Goal: Task Accomplishment & Management: Manage account settings

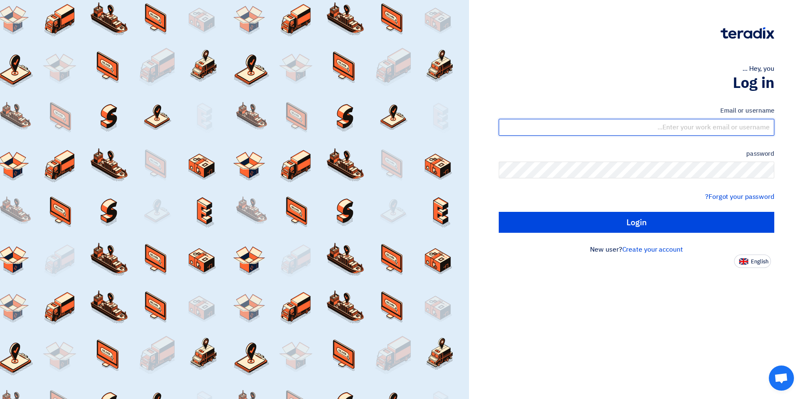
type input "sales@tareeqalkhair.com"
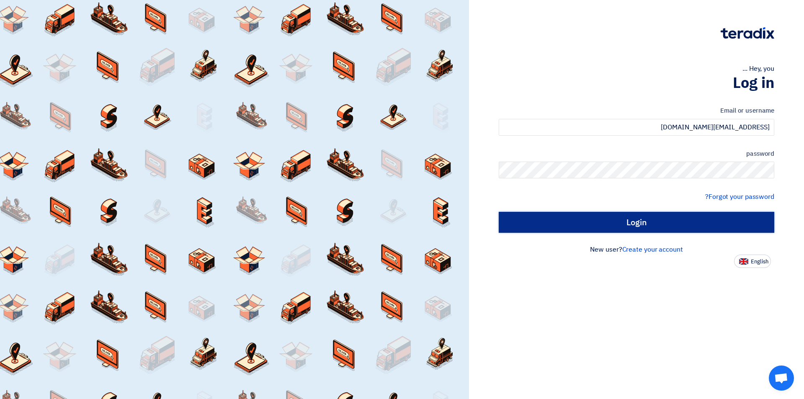
click at [651, 217] on input "Login" at bounding box center [637, 222] width 276 height 21
type input "Sign in"
